Goal: Task Accomplishment & Management: Manage account settings

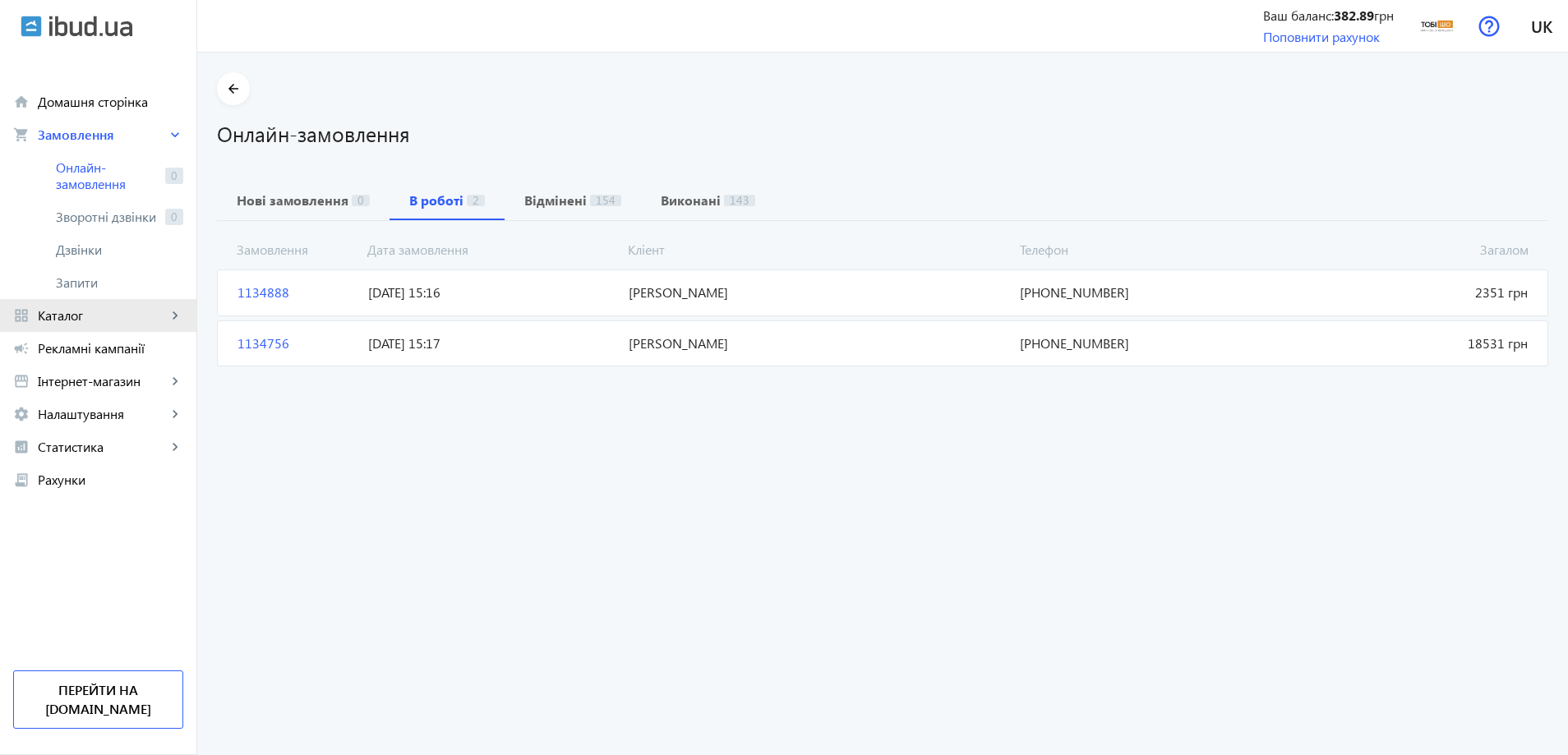
click at [108, 327] on link "grid_view Каталог keyboard_arrow_right" at bounding box center [98, 315] width 196 height 33
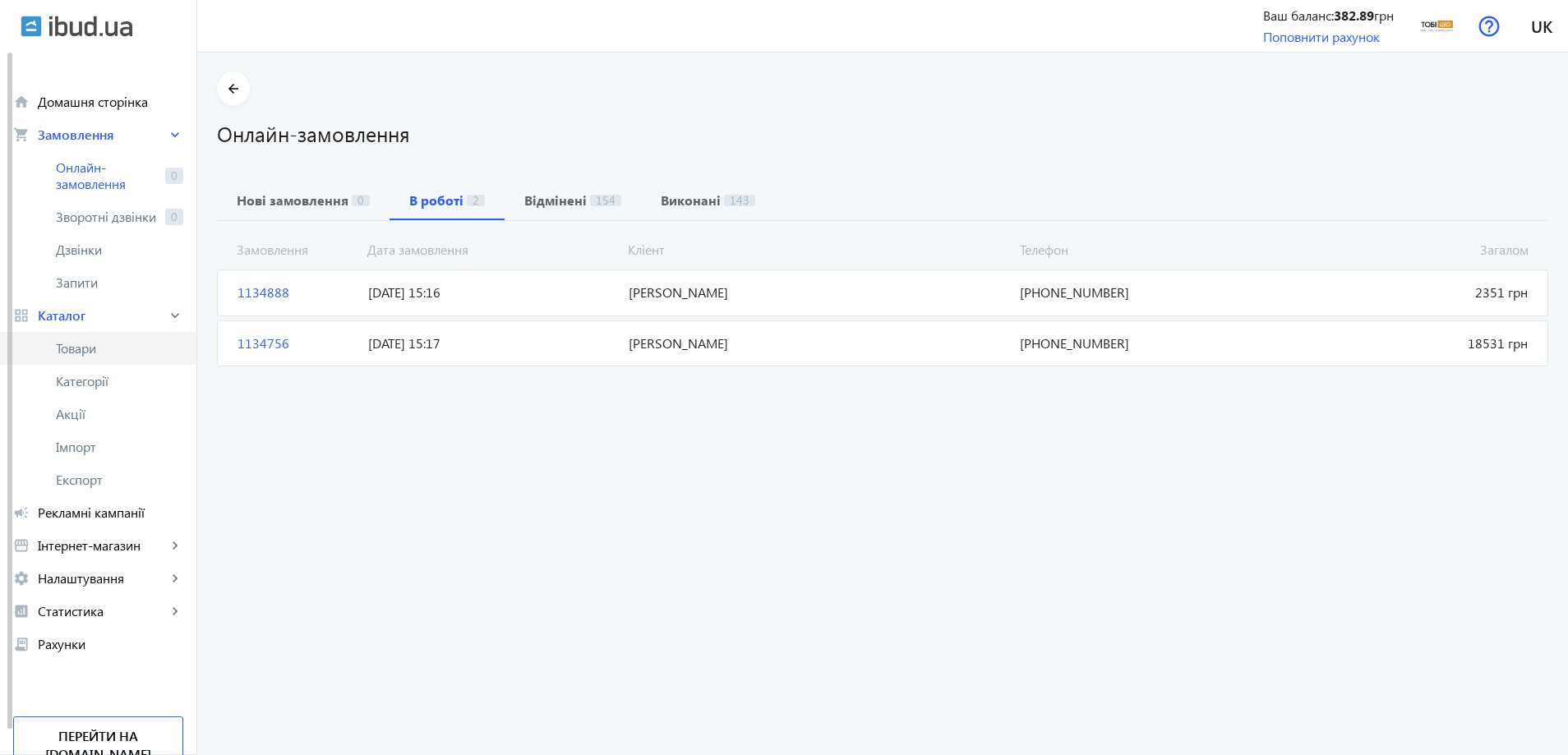
click at [104, 354] on span "Товари" at bounding box center [119, 348] width 127 height 17
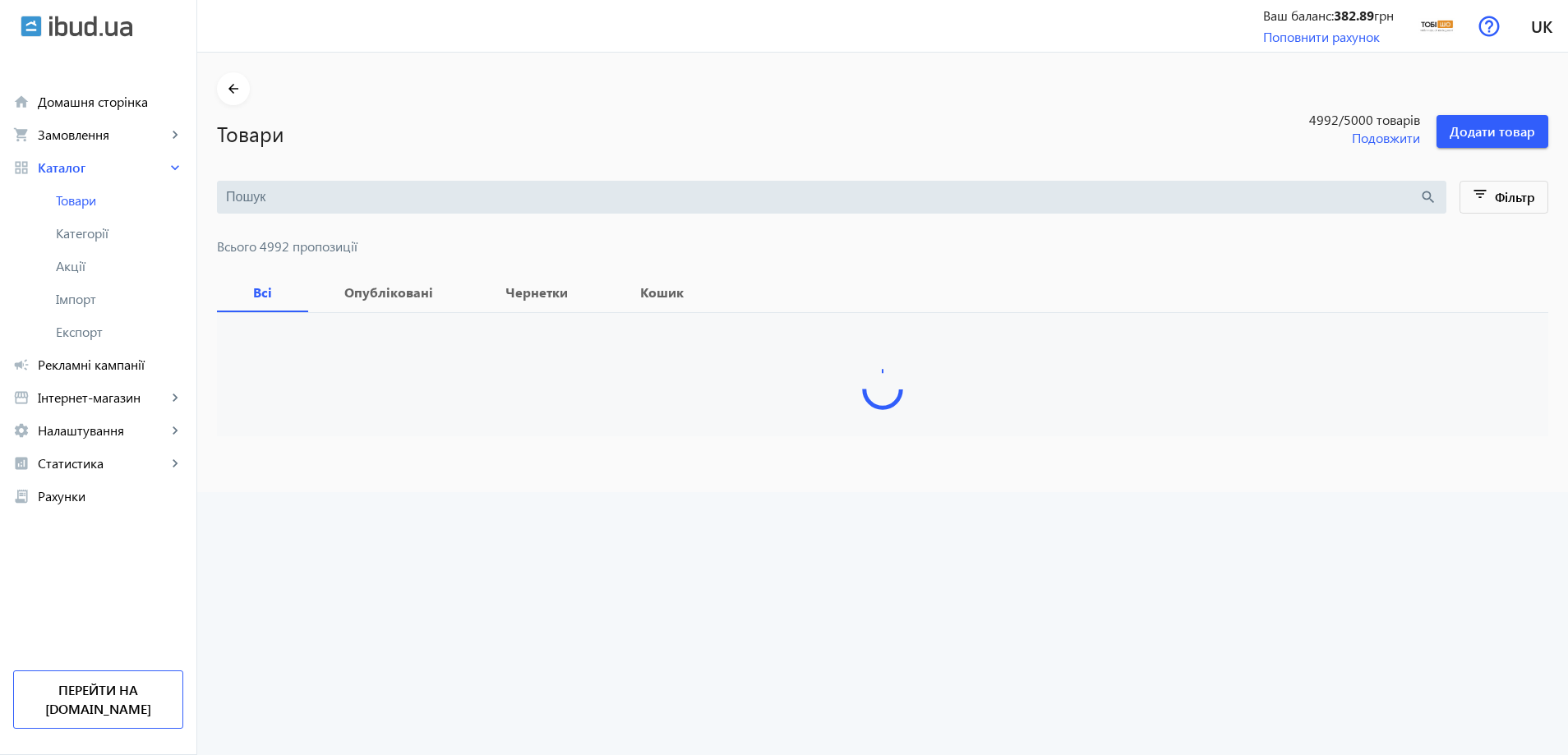
click at [1363, 190] on input "search" at bounding box center [822, 197] width 1193 height 18
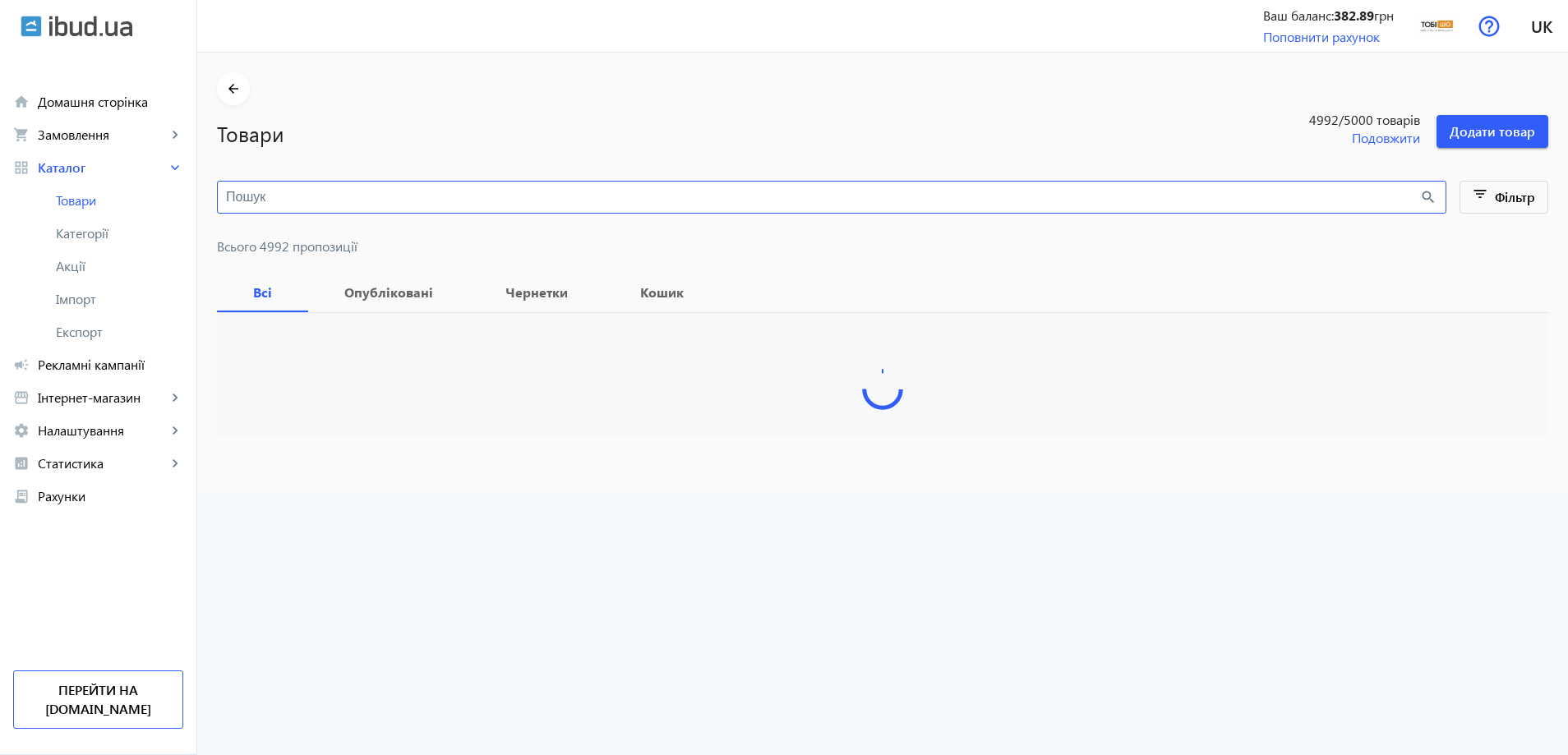
paste input "Диван офісний [PERSON_NAME] Sho Тайм з підлокітниками 1460х680х770 мм, велюр Кр…"
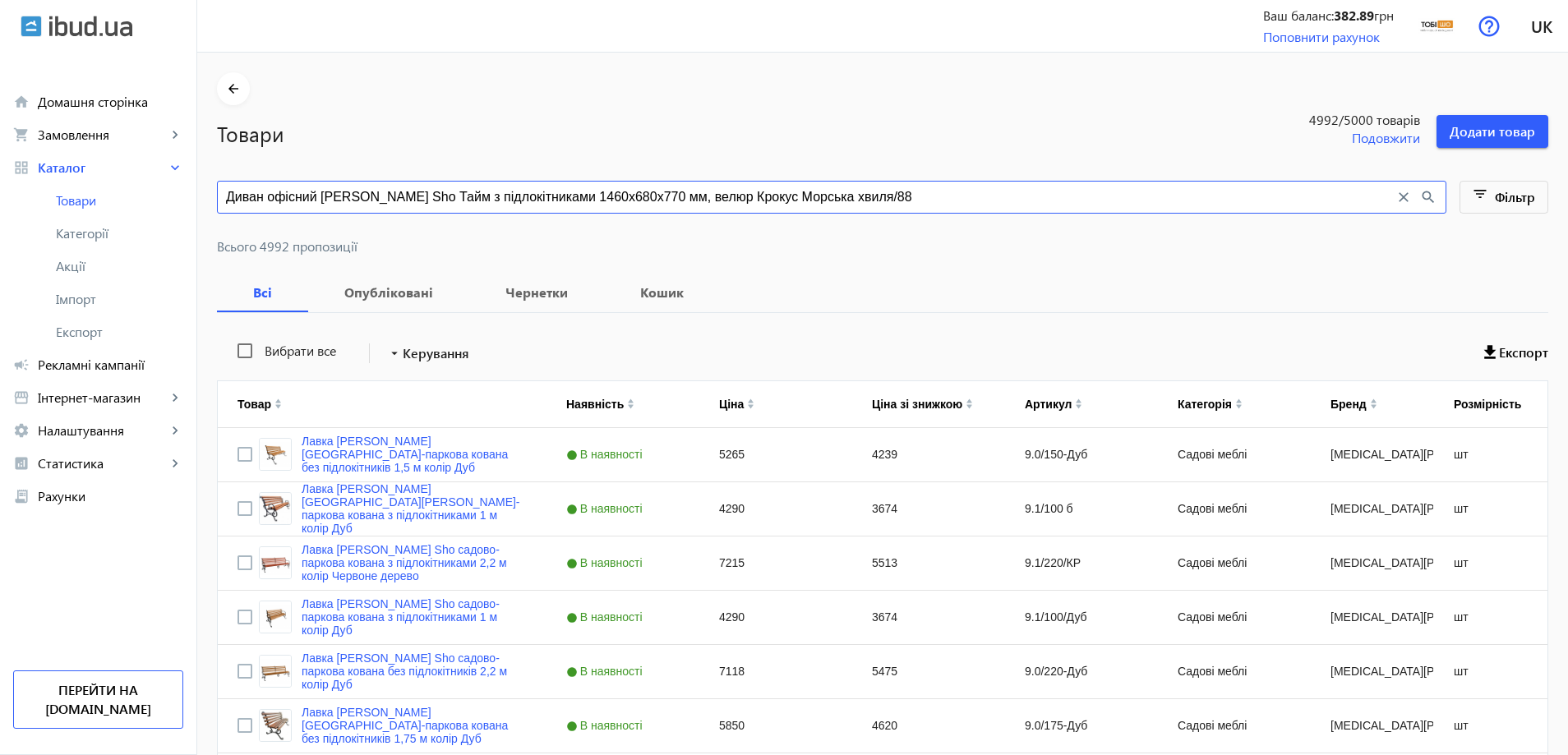
type input "Диван офісний [PERSON_NAME] Sho Тайм з підлокітниками 1460х680х770 мм, велюр Кр…"
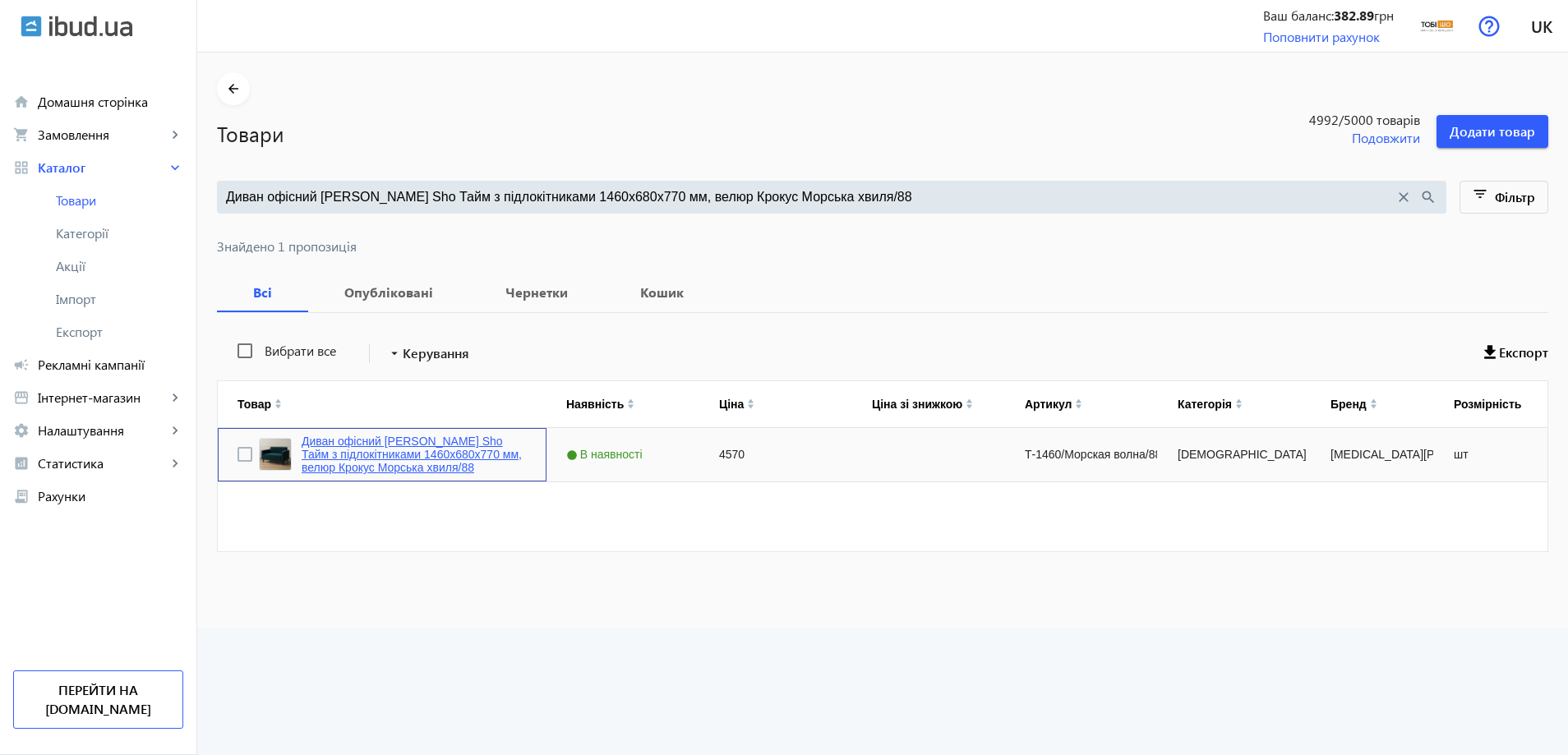
click at [398, 455] on link "Диван офісний [PERSON_NAME] Sho Тайм з підлокітниками 1460х680х770 мм, велюр Кр…" at bounding box center [414, 454] width 225 height 39
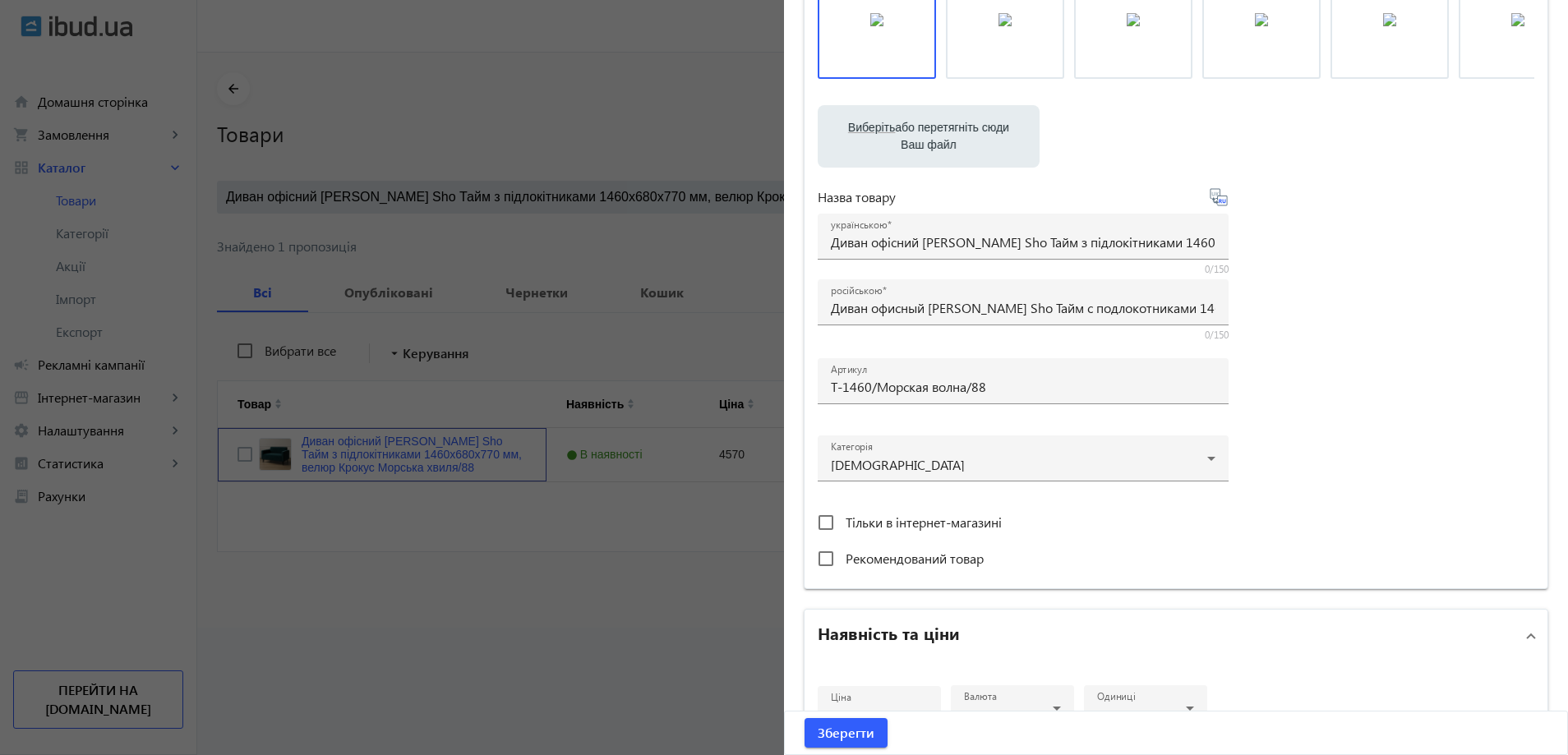
scroll to position [41, 0]
